Goal: Communication & Community: Connect with others

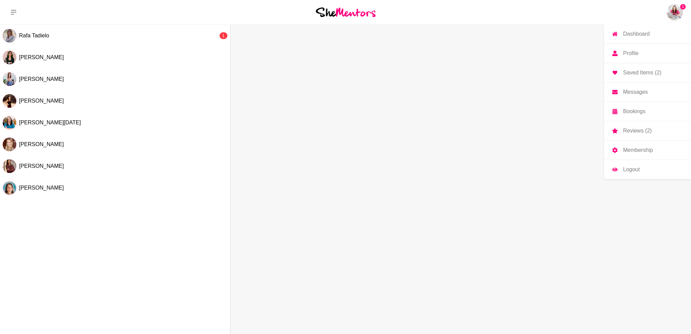
click at [675, 13] on img at bounding box center [674, 12] width 16 height 16
click at [629, 91] on p "Messages" at bounding box center [635, 91] width 25 height 5
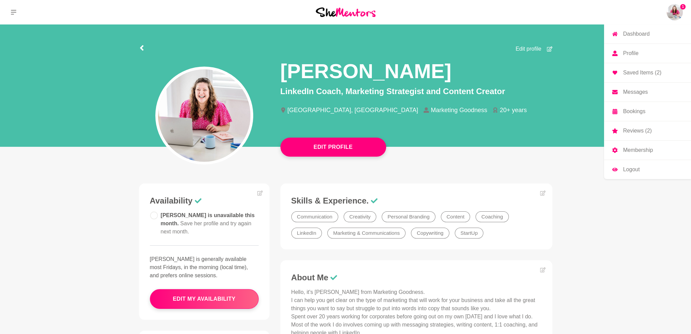
click at [672, 15] on img at bounding box center [674, 12] width 16 height 16
click at [624, 92] on p "Messages" at bounding box center [635, 91] width 25 height 5
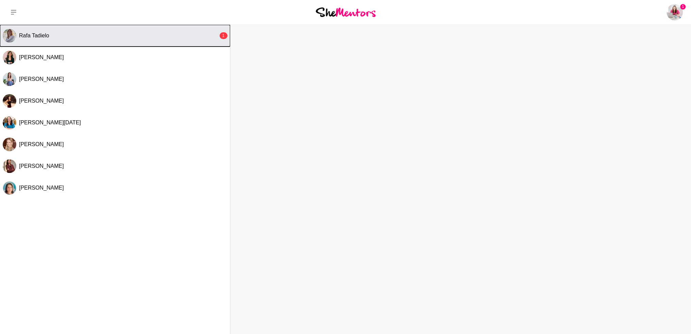
click at [47, 34] on span "Rafa Tadielo" at bounding box center [34, 36] width 30 height 6
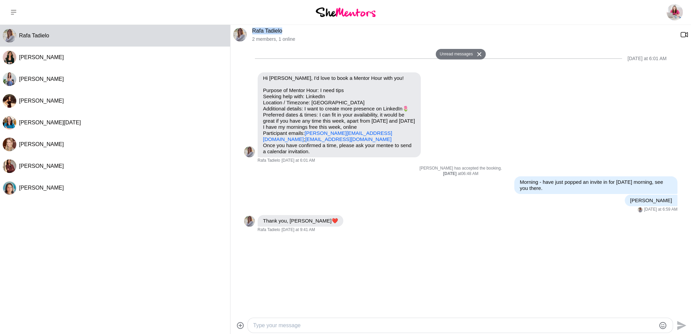
drag, startPoint x: 286, startPoint y: 32, endPoint x: 256, endPoint y: 32, distance: 30.2
click at [253, 32] on p "Rafa Tadielo" at bounding box center [463, 31] width 422 height 7
copy link "Rafa Tadielo"
